Goal: Task Accomplishment & Management: Manage account settings

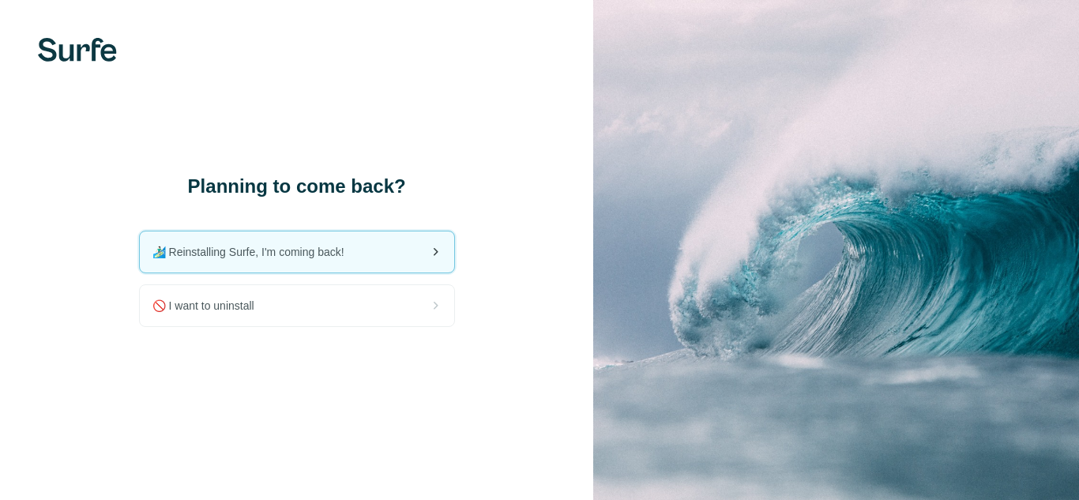
click at [280, 254] on span "🏄🏻‍♂️ Reinstalling Surfe, I'm coming back!" at bounding box center [255, 252] width 205 height 16
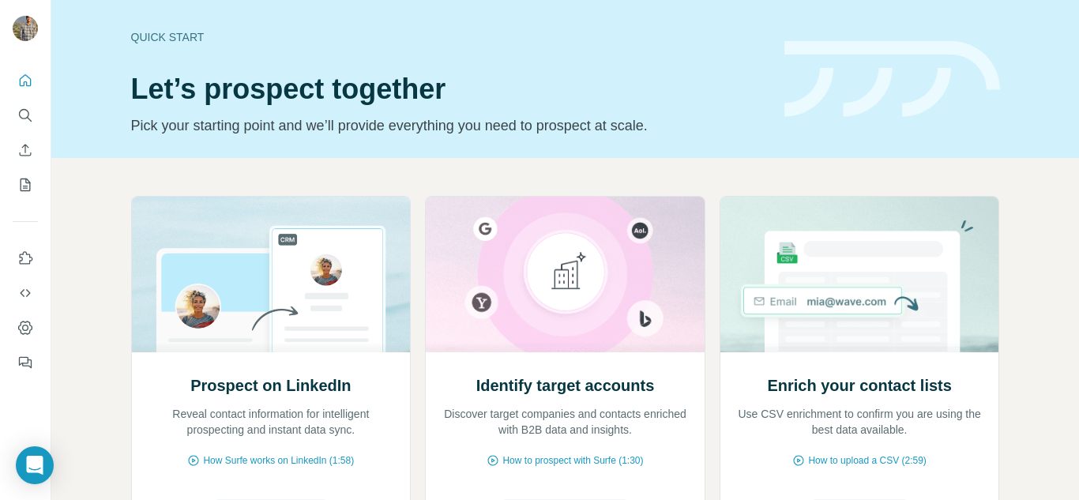
scroll to position [164, 0]
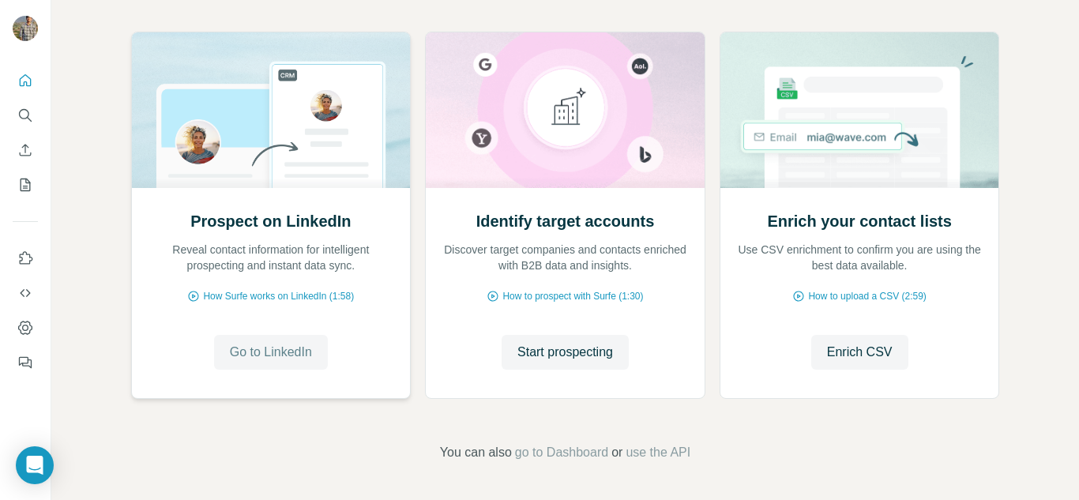
click at [255, 356] on span "Go to LinkedIn" at bounding box center [271, 352] width 82 height 19
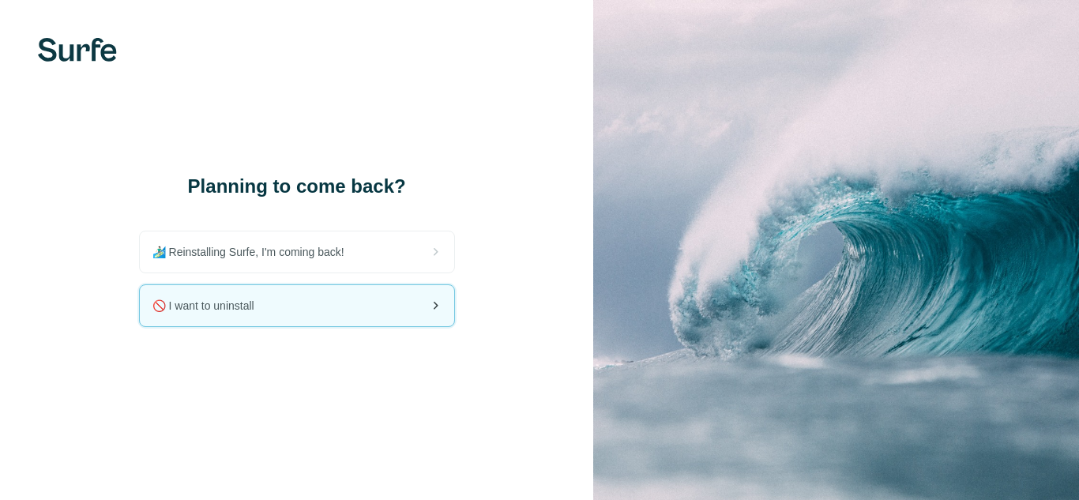
click at [311, 304] on div "🚫 I want to uninstall" at bounding box center [297, 305] width 315 height 41
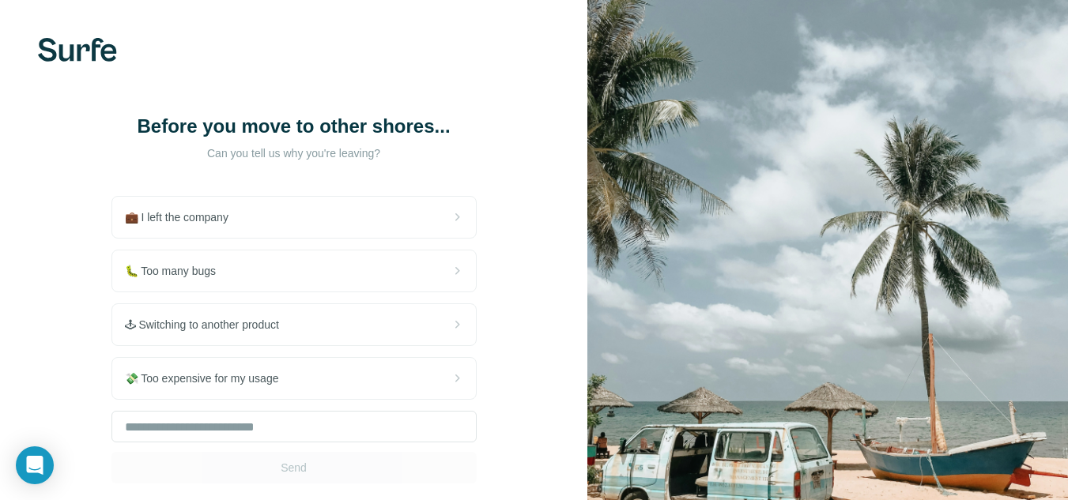
scroll to position [97, 0]
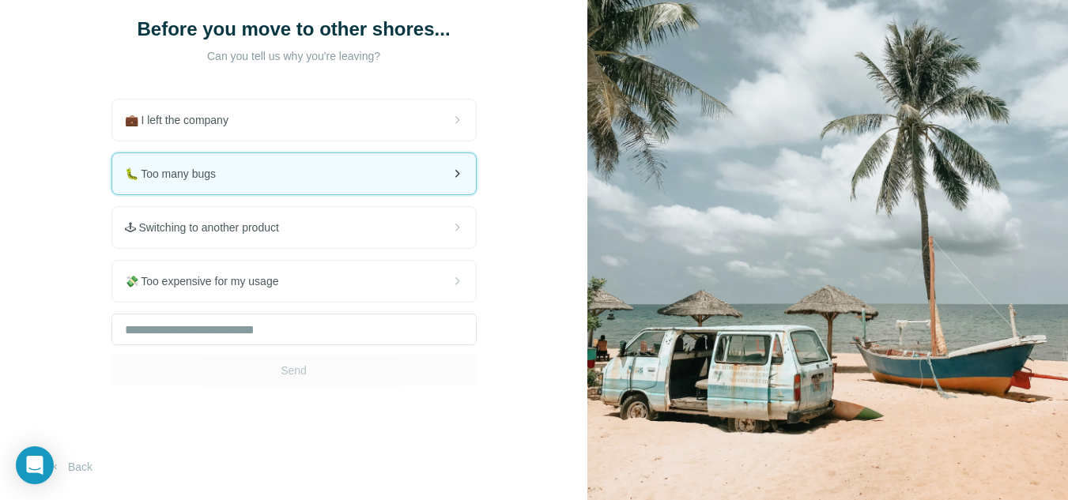
click at [220, 167] on span "🐛 Too many bugs" at bounding box center [177, 174] width 104 height 16
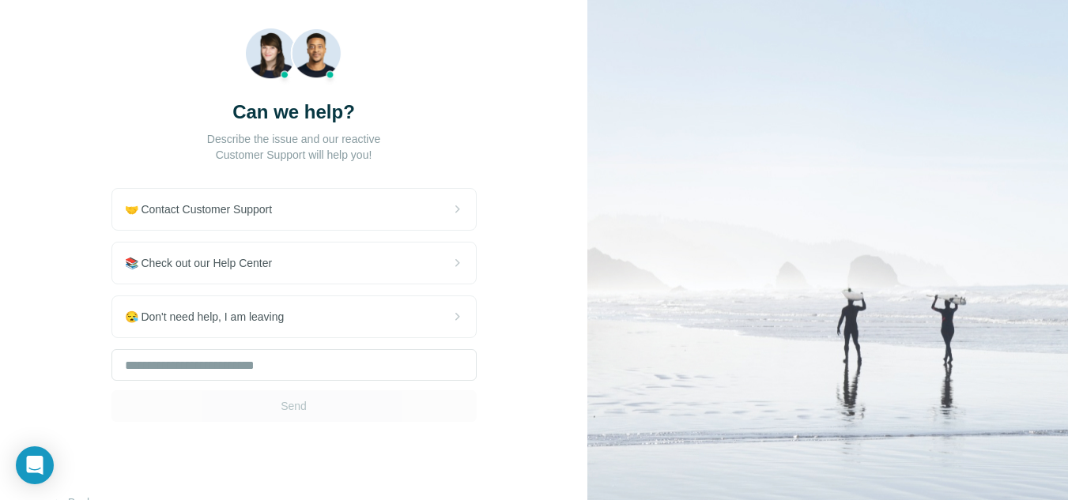
scroll to position [122, 0]
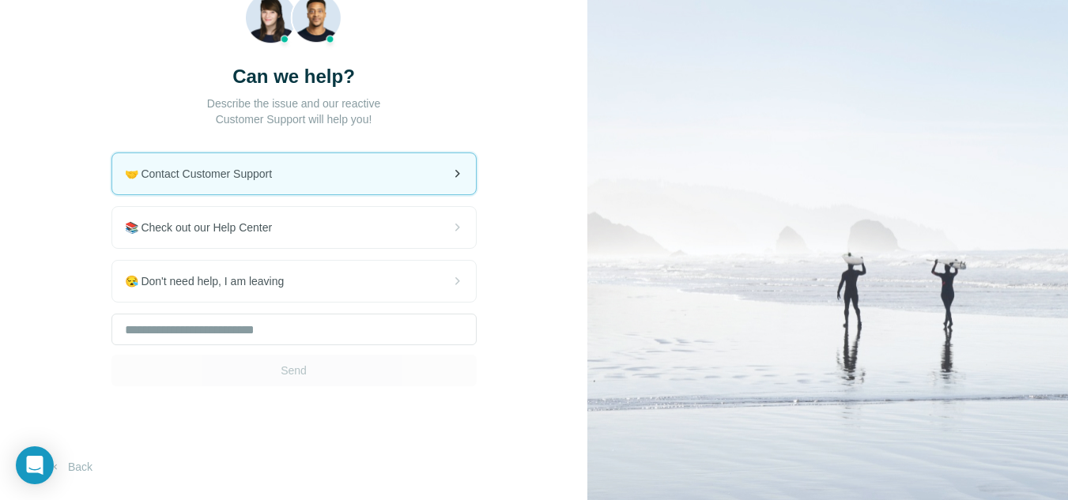
click at [256, 182] on span "🤝 Contact Customer Support" at bounding box center [205, 174] width 160 height 16
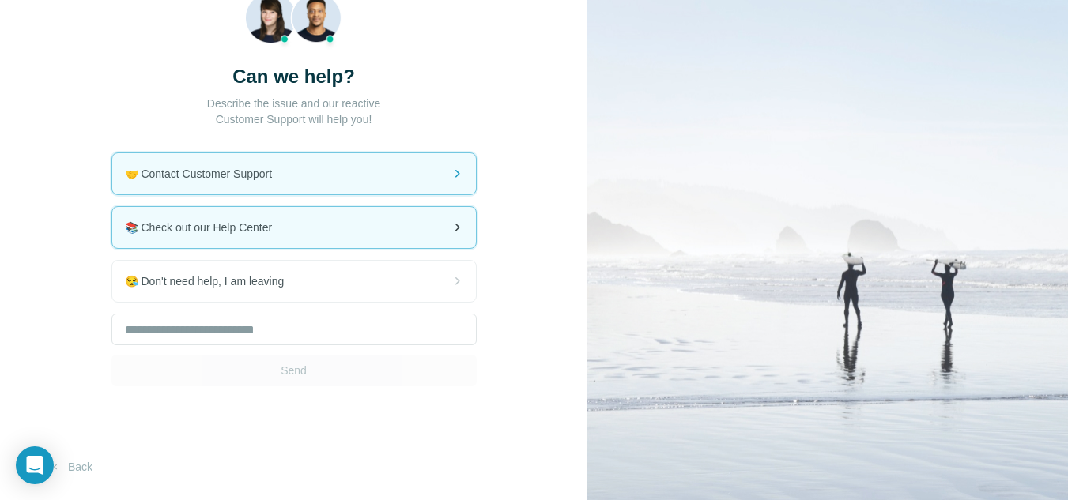
click at [290, 234] on div "📚 Check out our Help Center" at bounding box center [294, 227] width 364 height 41
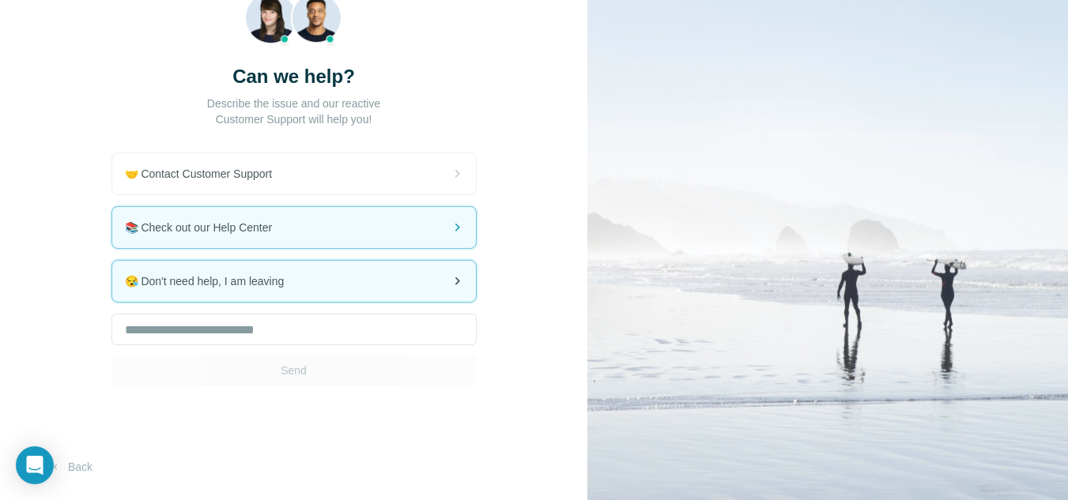
click at [323, 284] on div "😪 Don't need help, I am leaving" at bounding box center [294, 281] width 364 height 41
